Goal: Navigation & Orientation: Find specific page/section

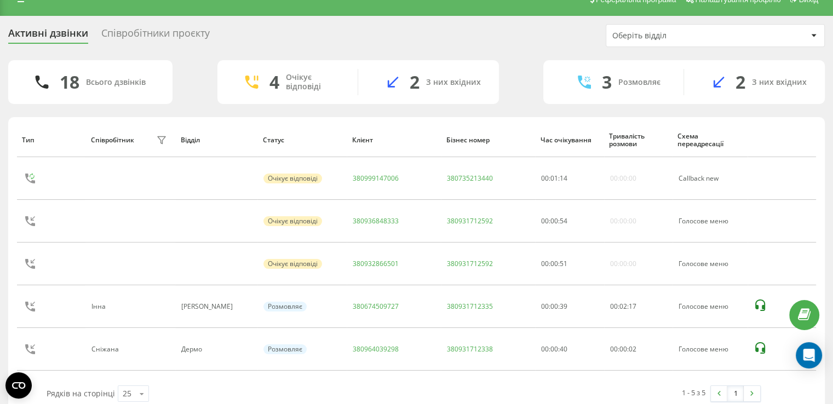
click at [164, 37] on div "Співробітники проєкту" at bounding box center [155, 35] width 108 height 17
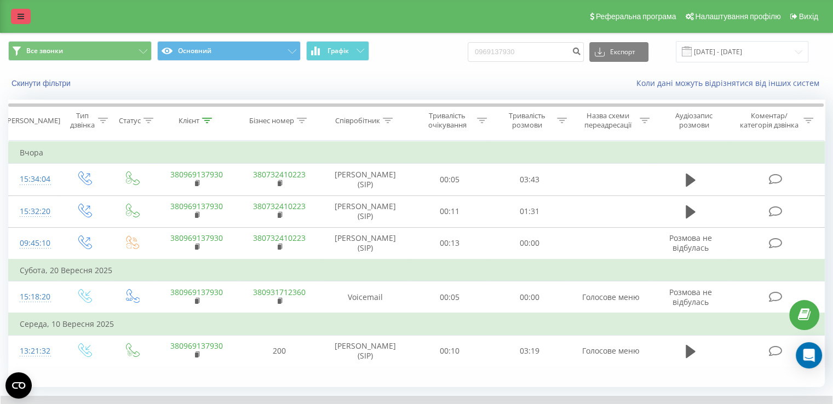
click at [14, 17] on link at bounding box center [21, 16] width 20 height 15
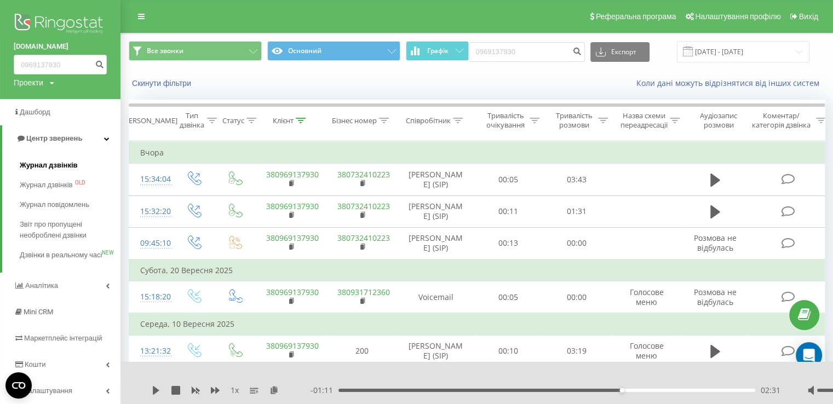
click at [57, 163] on span "Журнал дзвінків" at bounding box center [49, 165] width 58 height 11
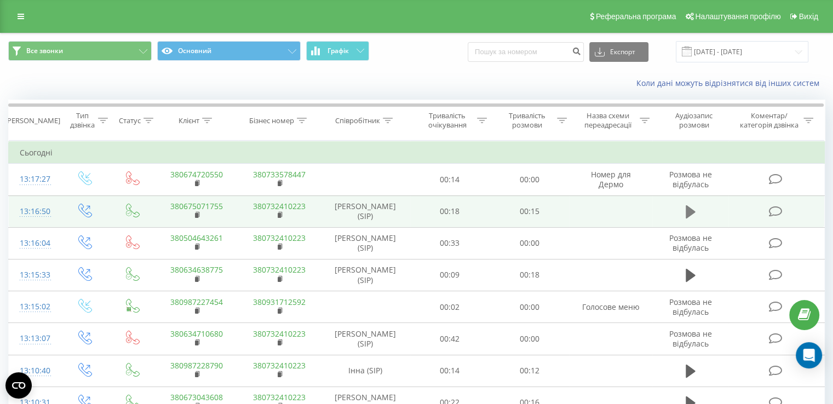
click at [684, 209] on button at bounding box center [690, 212] width 16 height 16
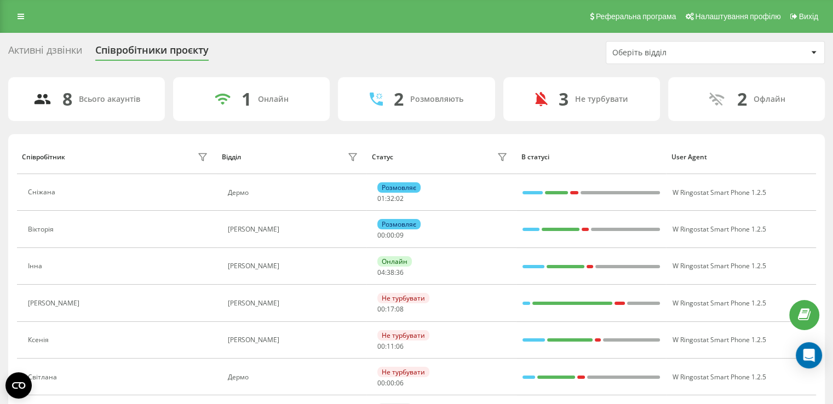
click at [20, 49] on div "Активні дзвінки" at bounding box center [45, 52] width 74 height 17
